Goal: Information Seeking & Learning: Check status

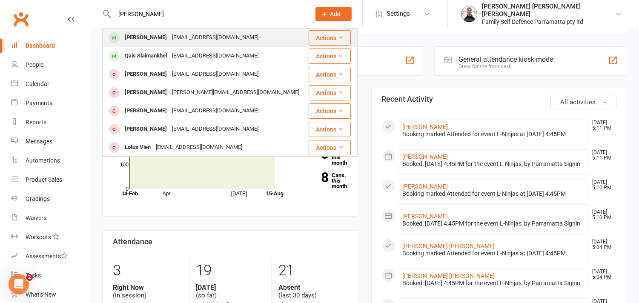
type input "[PERSON_NAME]"
click at [150, 38] on div "[PERSON_NAME]" at bounding box center [145, 37] width 47 height 12
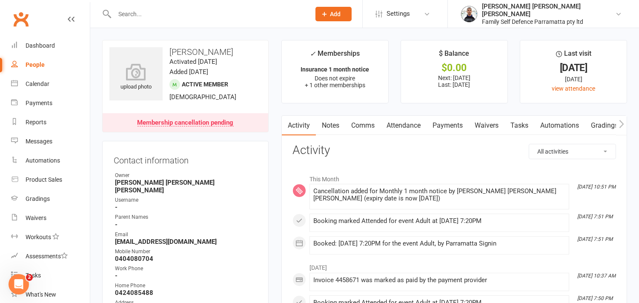
click at [457, 126] on link "Payments" at bounding box center [447, 126] width 42 height 20
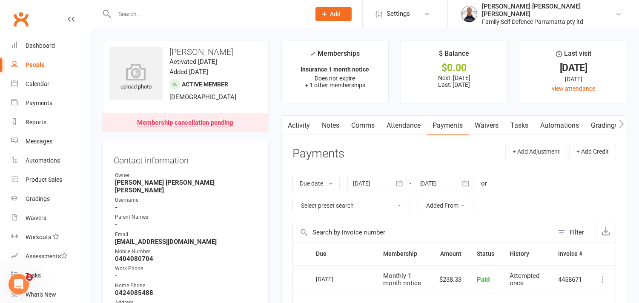
click at [291, 126] on button "button" at bounding box center [287, 125] width 11 height 19
click at [300, 124] on link "Activity" at bounding box center [299, 126] width 34 height 20
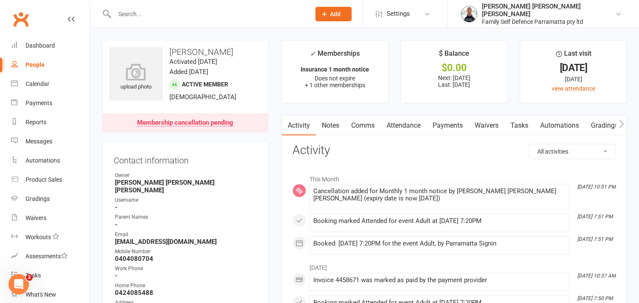
click at [382, 157] on h3 "Activity" at bounding box center [453, 150] width 323 height 13
click at [452, 121] on link "Payments" at bounding box center [447, 126] width 42 height 20
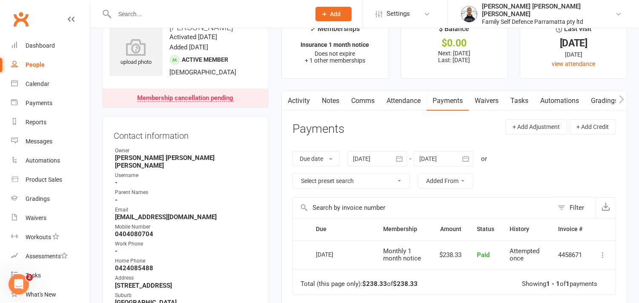
scroll to position [47, 0]
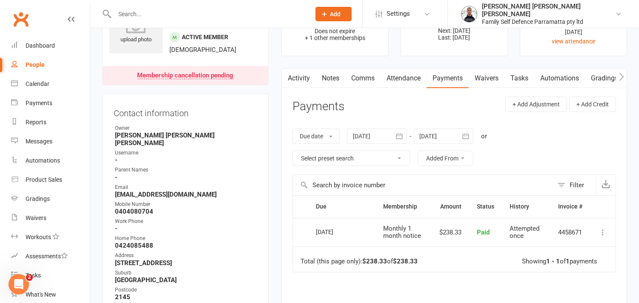
click at [401, 140] on button "button" at bounding box center [399, 136] width 15 height 15
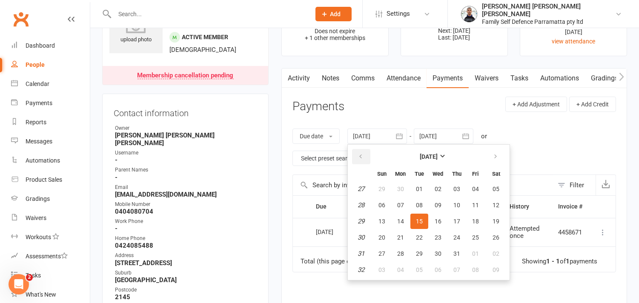
click at [362, 159] on icon "button" at bounding box center [361, 156] width 6 height 7
click at [418, 187] on span "01" at bounding box center [419, 189] width 7 height 7
type input "[DATE]"
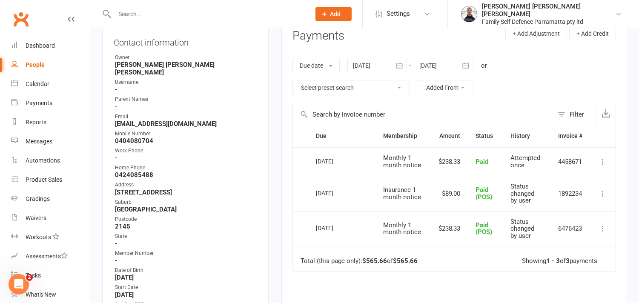
scroll to position [142, 0]
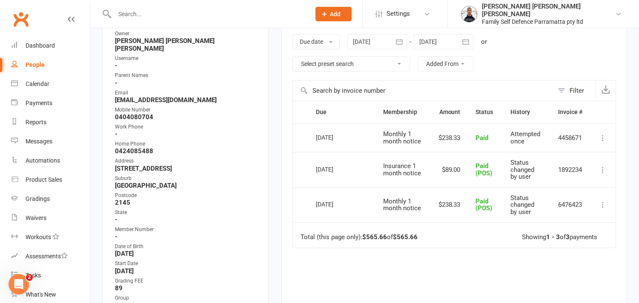
click at [226, 16] on input "text" at bounding box center [208, 14] width 192 height 12
type input "g"
drag, startPoint x: 138, startPoint y: 17, endPoint x: 111, endPoint y: 14, distance: 27.5
click at [111, 14] on div "q No results" at bounding box center [203, 14] width 202 height 28
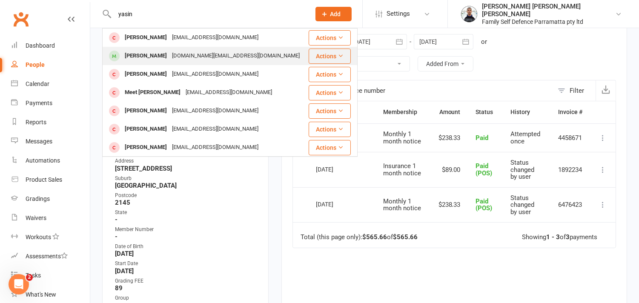
type input "yasin"
click at [146, 52] on div "[PERSON_NAME]" at bounding box center [145, 56] width 47 height 12
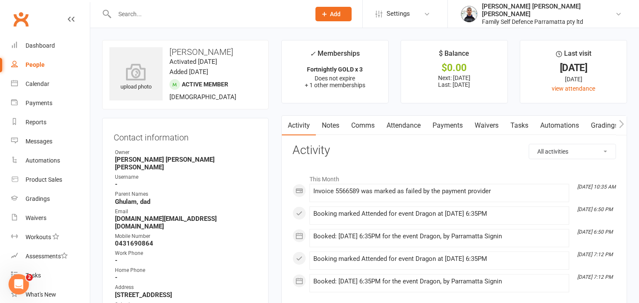
click at [454, 126] on link "Payments" at bounding box center [447, 126] width 42 height 20
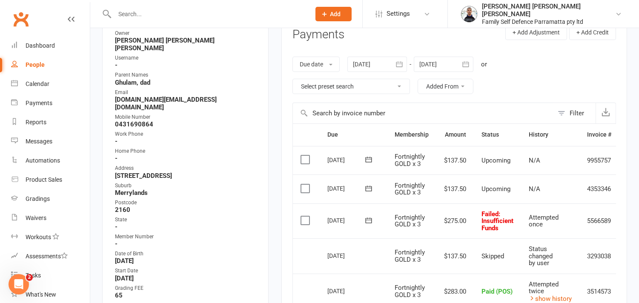
scroll to position [142, 0]
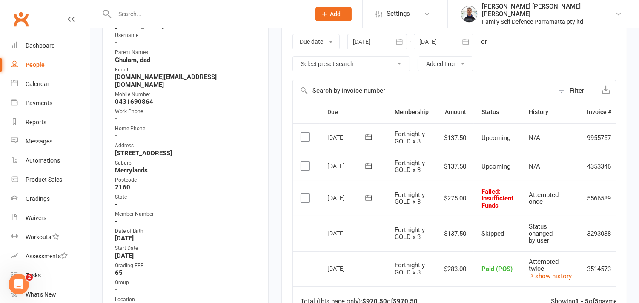
click at [375, 275] on td "[DATE]" at bounding box center [353, 269] width 67 height 36
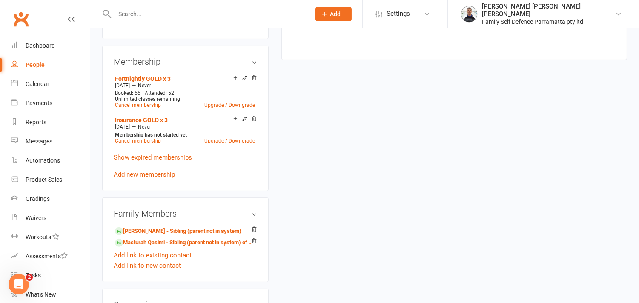
scroll to position [529, 0]
